Goal: Task Accomplishment & Management: Manage account settings

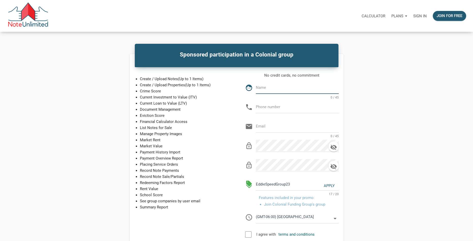
click at [418, 16] on p "Sign in" at bounding box center [419, 16] width 13 height 5
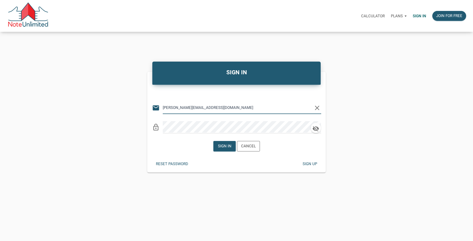
type input "[PERSON_NAME][EMAIL_ADDRESS][DOMAIN_NAME]"
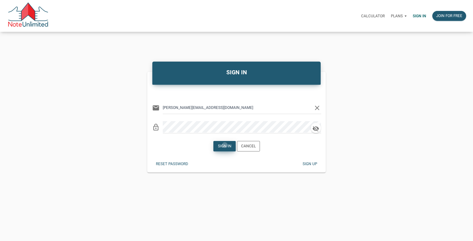
click at [225, 145] on div "Sign in" at bounding box center [223, 146] width 13 height 6
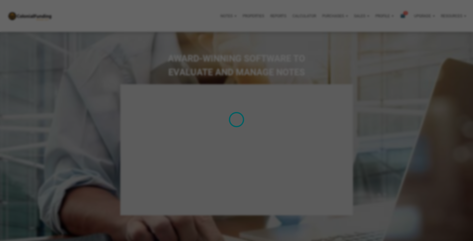
type input "Introduction to new features"
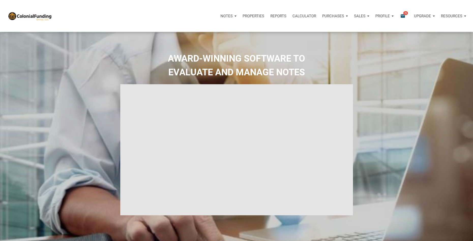
select select
click at [224, 16] on p "Notes" at bounding box center [226, 16] width 12 height 5
click at [211, 31] on link "Dashboard" at bounding box center [214, 29] width 48 height 10
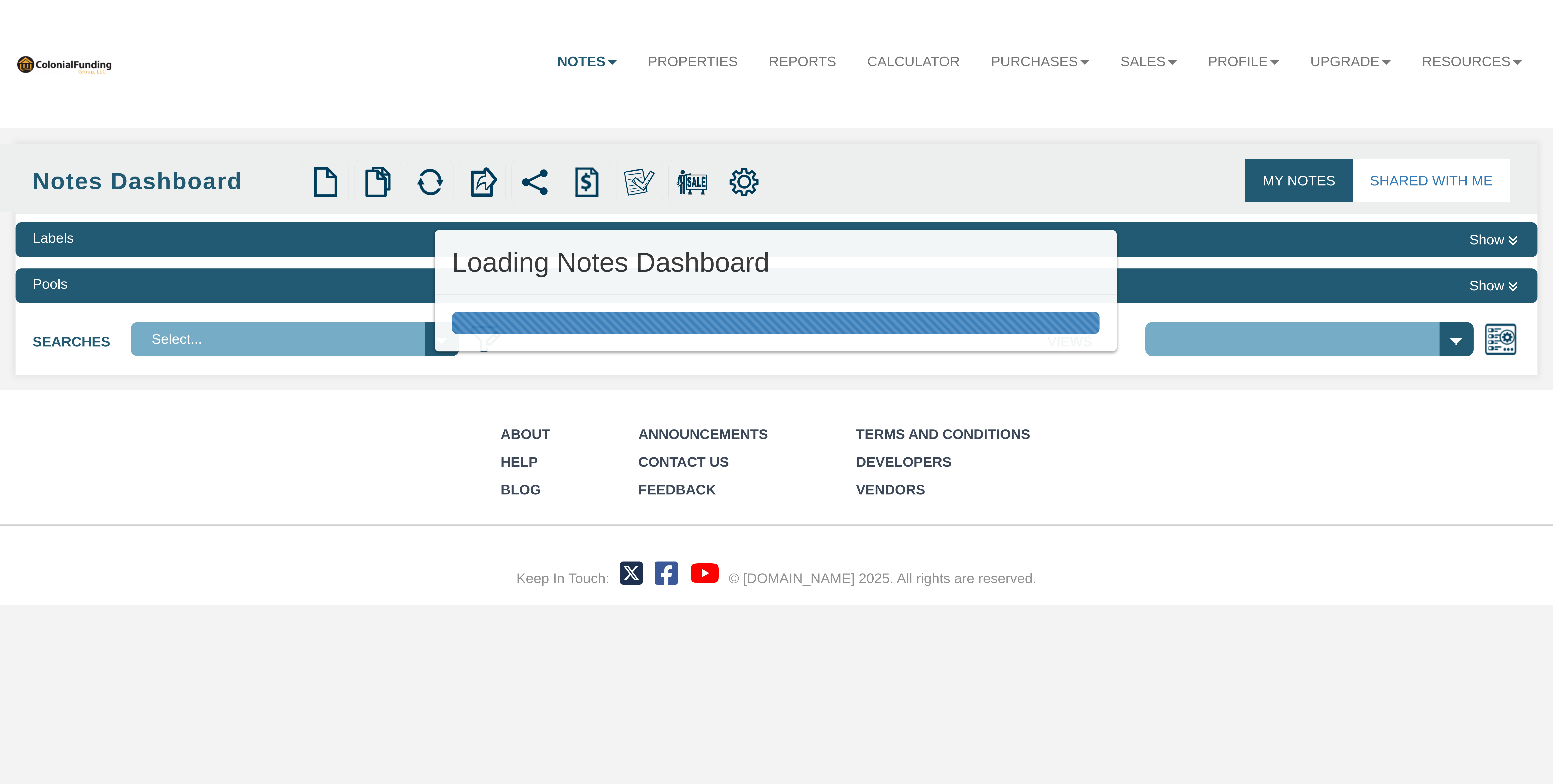
select select "316"
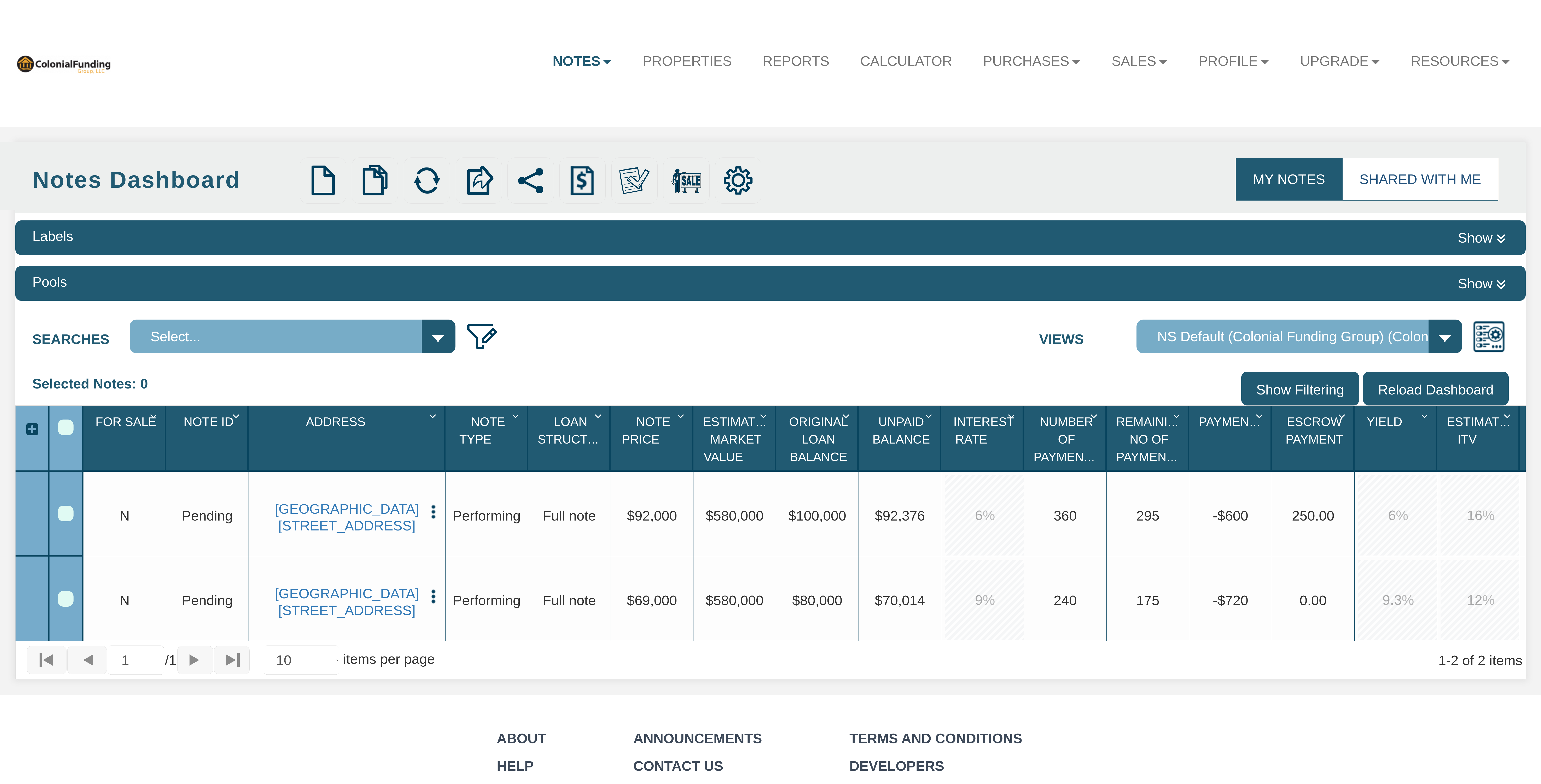
click at [1433, 170] on link "Shared with Me" at bounding box center [1420, 179] width 156 height 42
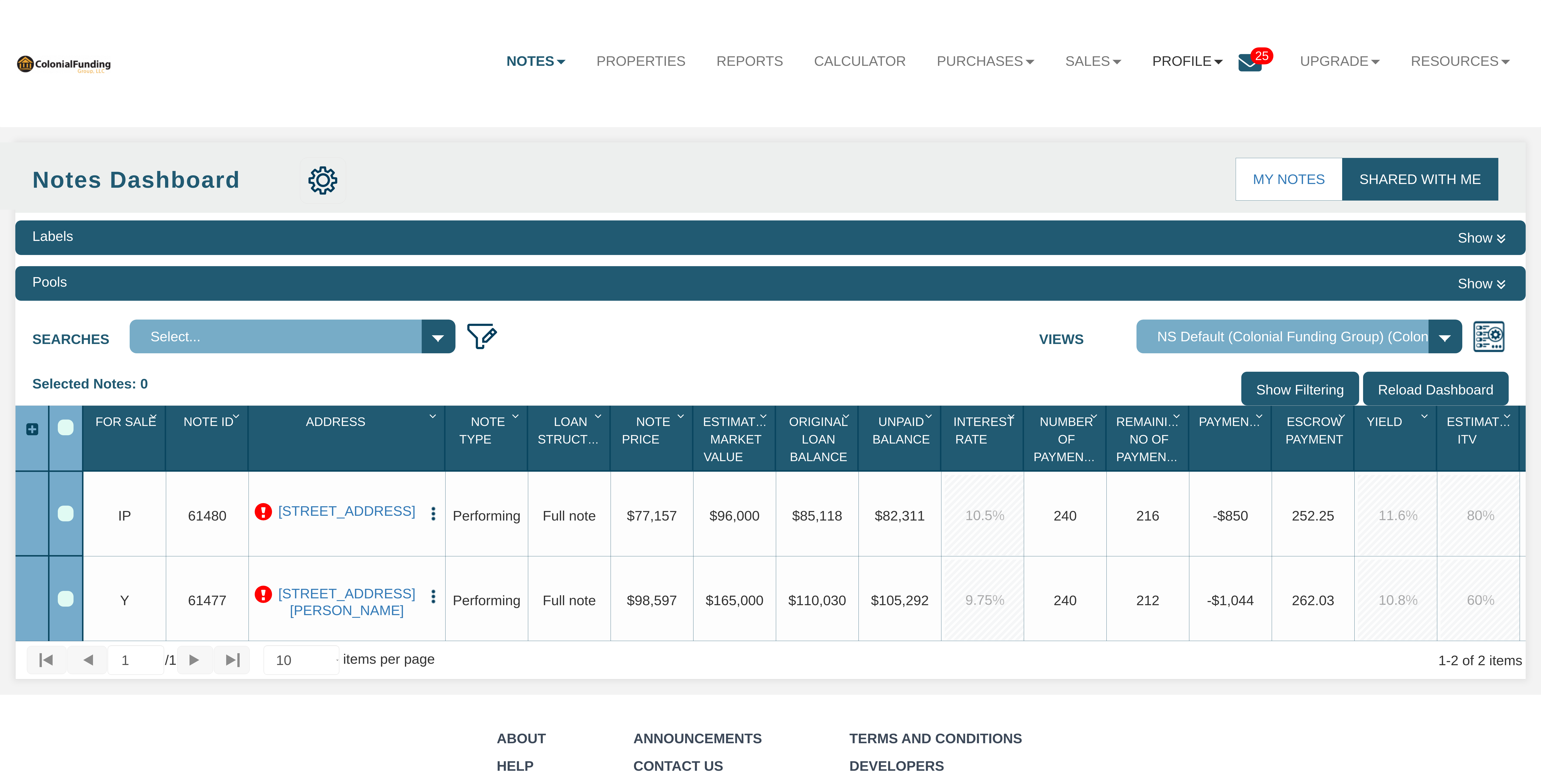
click at [1172, 59] on link "Profile" at bounding box center [1188, 62] width 101 height 36
click at [1140, 139] on link "Logout" at bounding box center [1194, 135] width 180 height 27
